Goal: Task Accomplishment & Management: Use online tool/utility

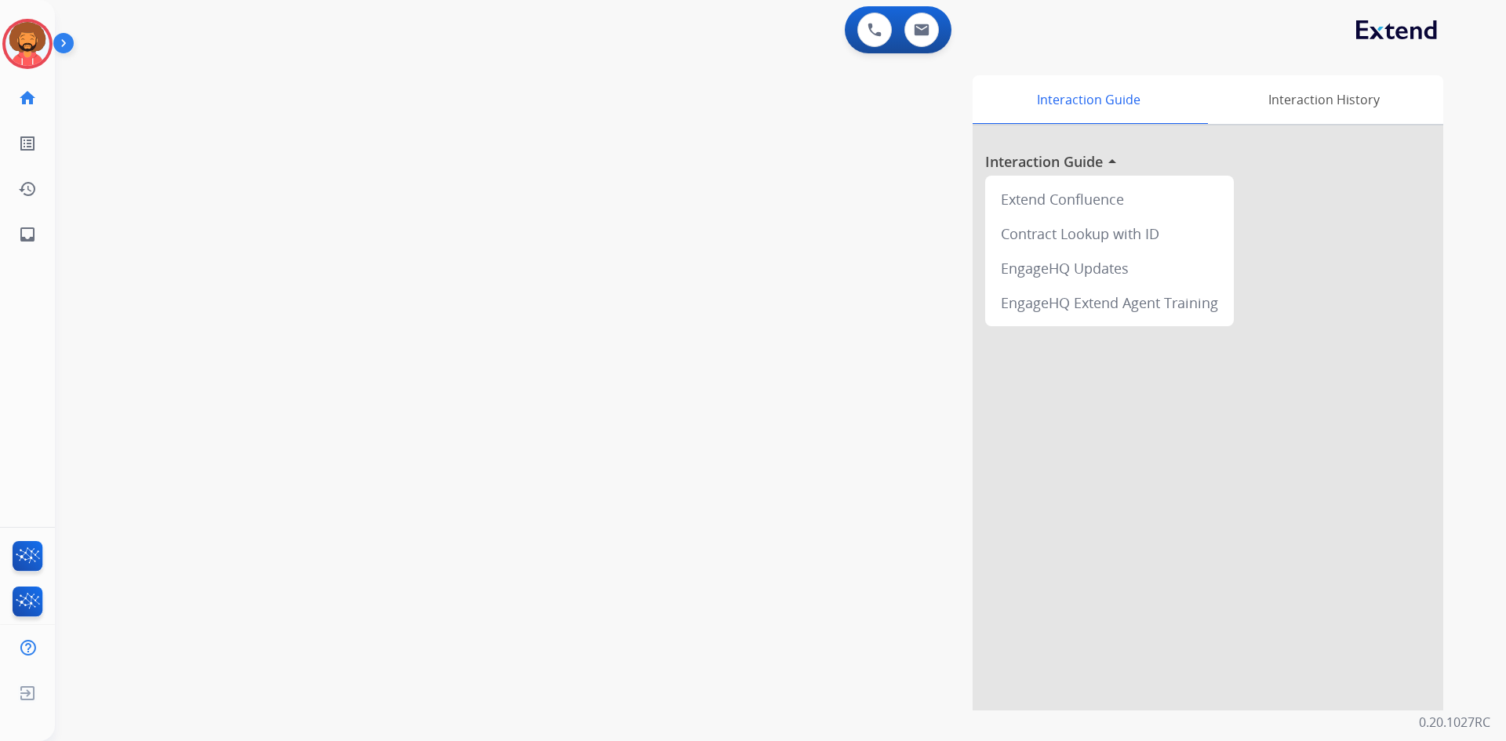
click at [59, 42] on img at bounding box center [66, 46] width 27 height 30
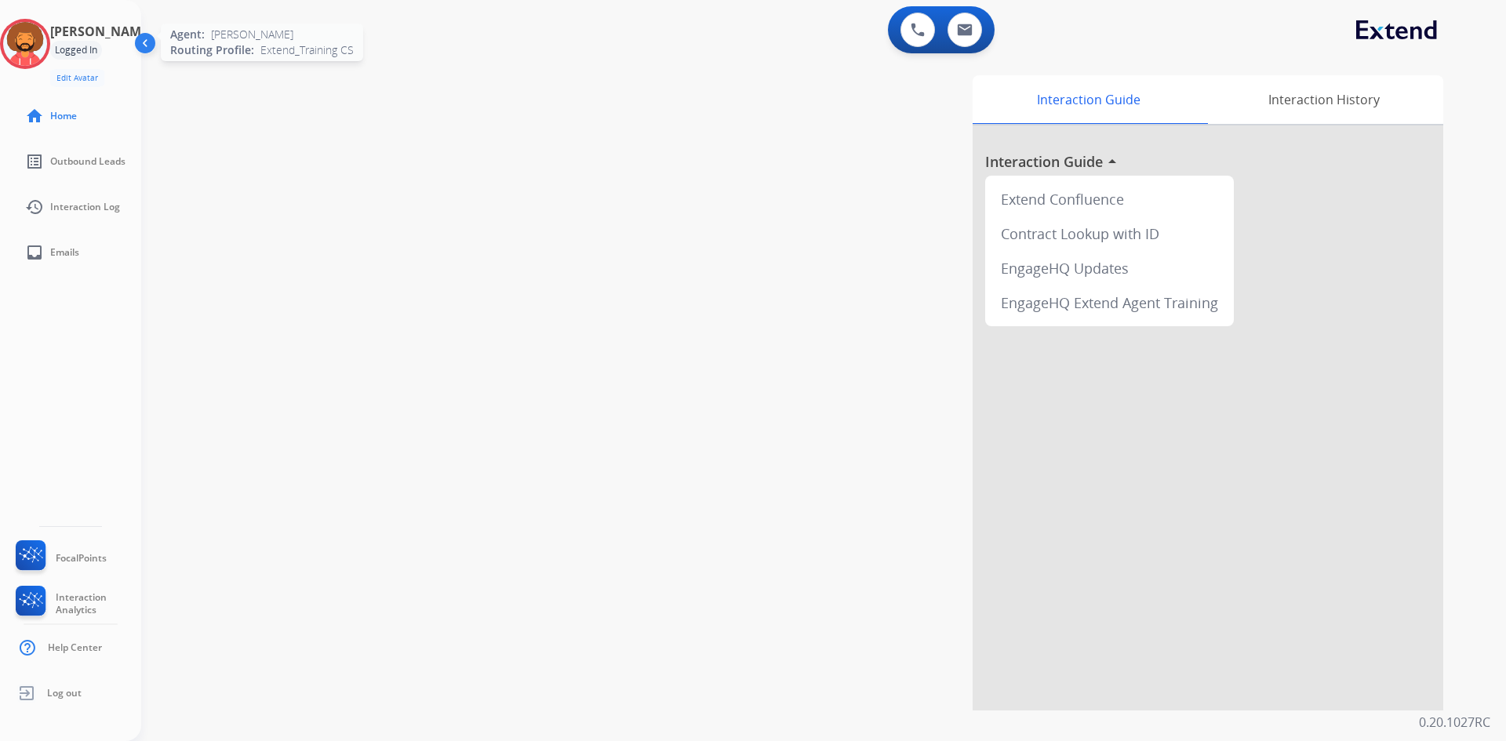
click at [38, 45] on img at bounding box center [25, 44] width 44 height 44
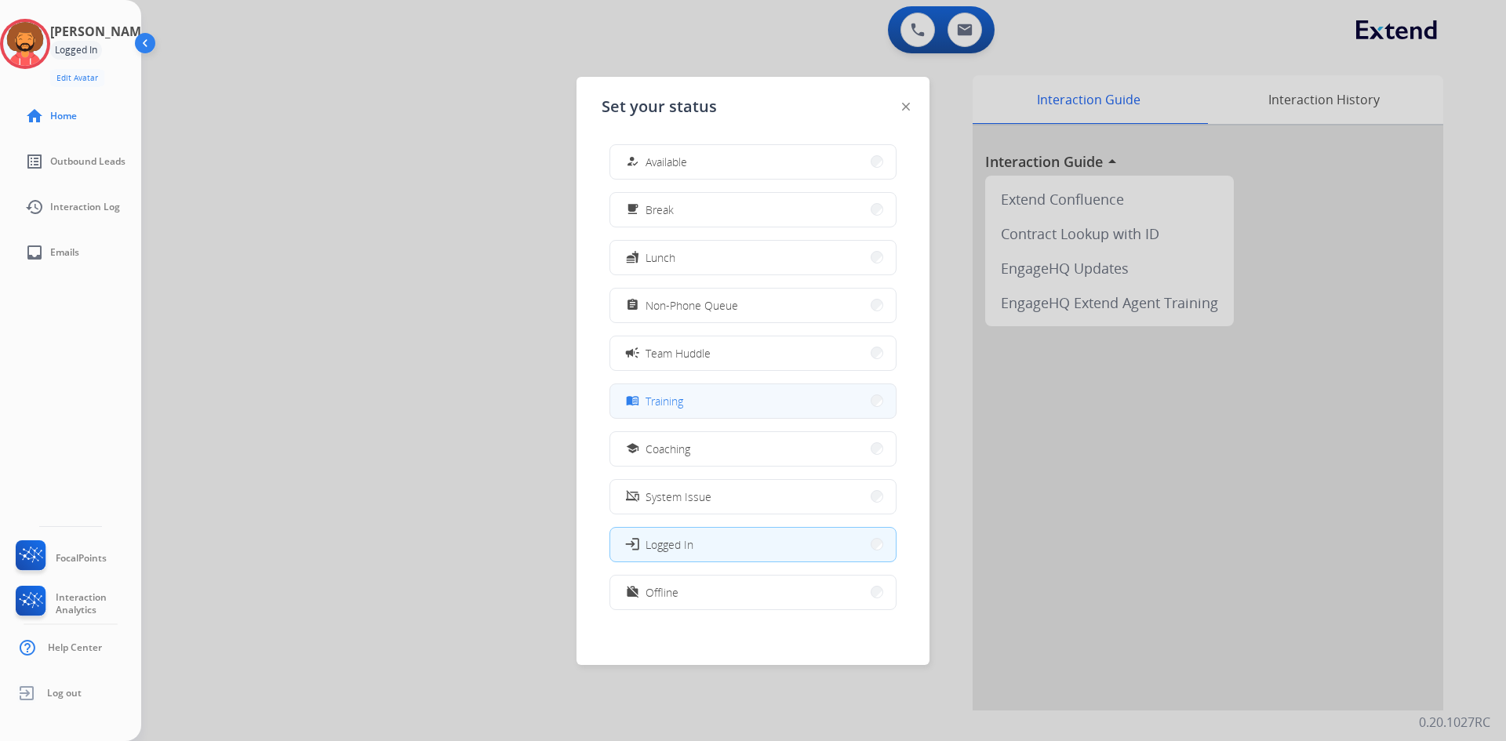
click at [678, 397] on span "Training" at bounding box center [665, 401] width 38 height 16
